Goal: Check status: Check status

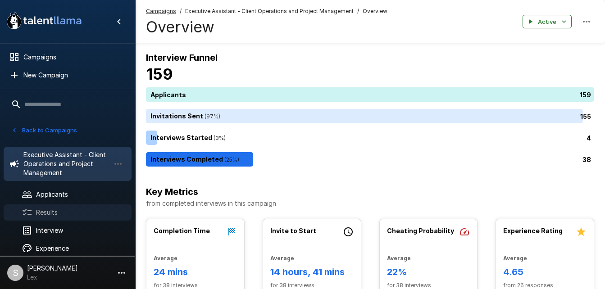
click at [50, 219] on div "Results" at bounding box center [68, 212] width 128 height 16
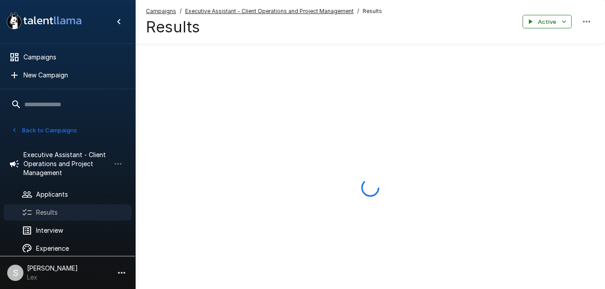
click at [50, 219] on div "Results" at bounding box center [68, 212] width 128 height 16
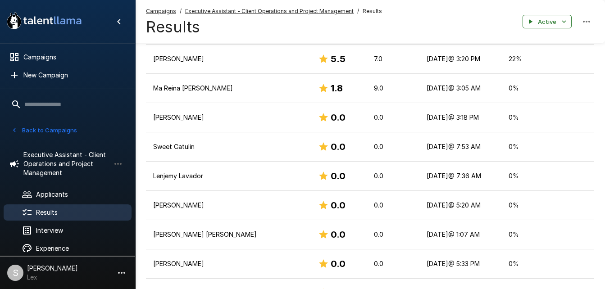
scroll to position [938, 0]
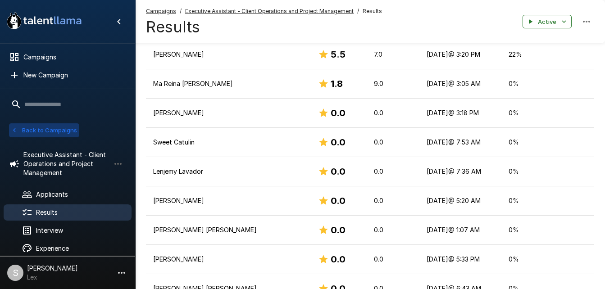
click at [62, 129] on button "Back to Campaigns" at bounding box center [44, 130] width 70 height 14
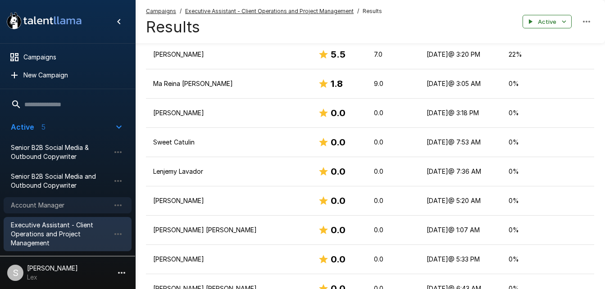
click at [52, 201] on span "Account Manager" at bounding box center [60, 205] width 99 height 9
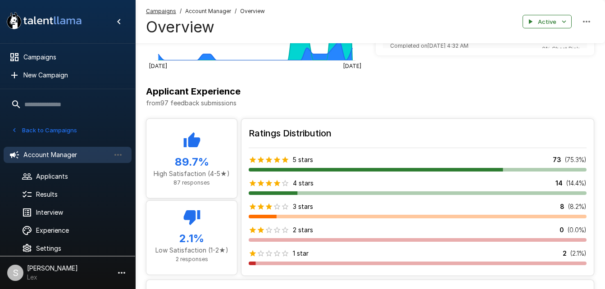
scroll to position [421, 0]
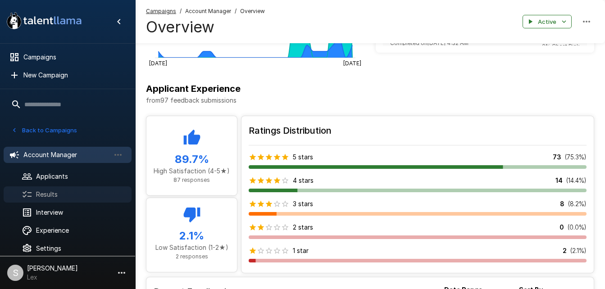
click at [37, 191] on span "Results" at bounding box center [80, 194] width 88 height 9
